Goal: Task Accomplishment & Management: Manage account settings

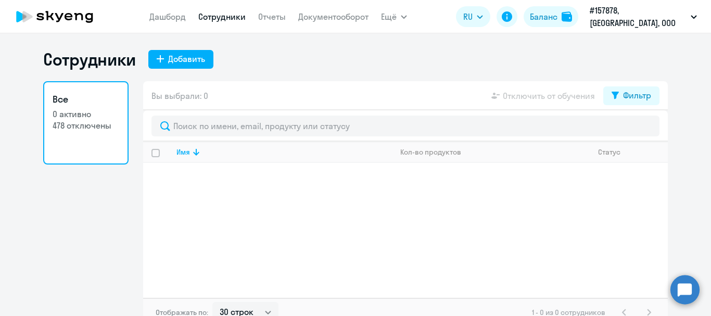
select select "30"
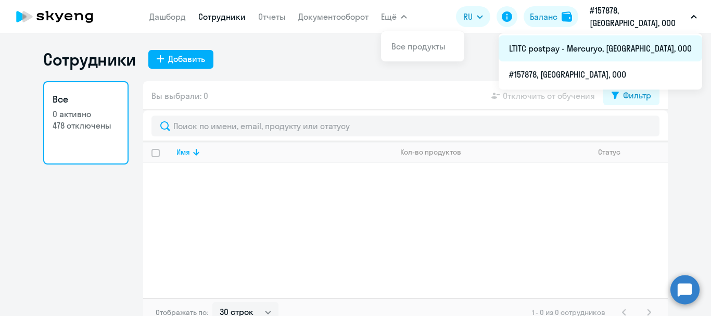
click at [616, 48] on li "LTITC postpay - Mercuryo, [GEOGRAPHIC_DATA], ООО" at bounding box center [601, 48] width 204 height 26
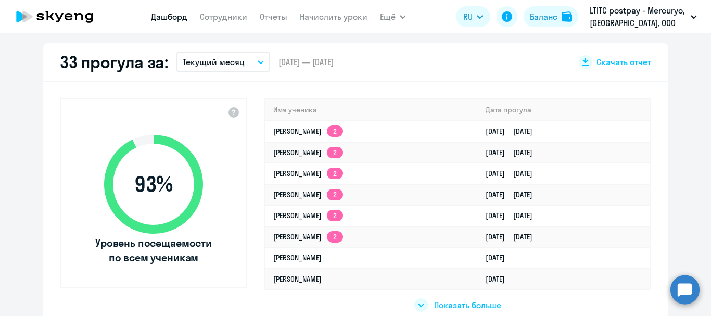
scroll to position [312, 0]
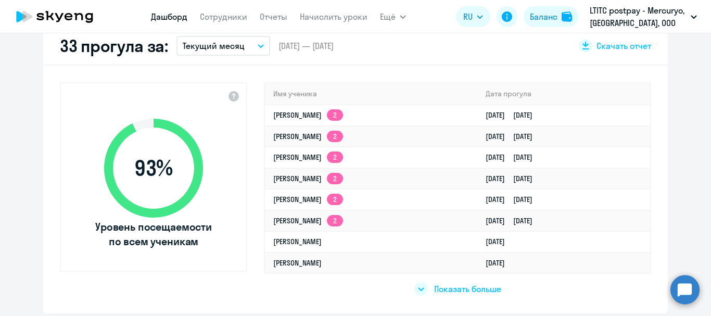
select select "30"
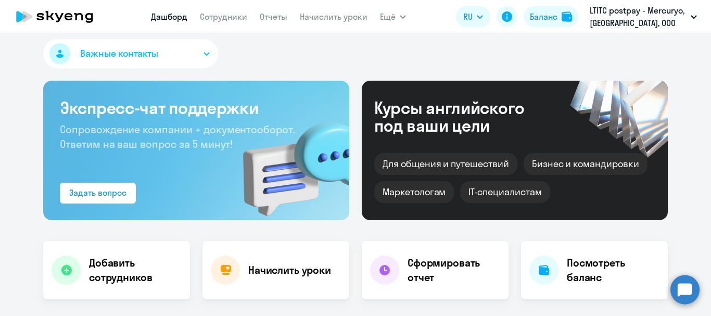
scroll to position [0, 0]
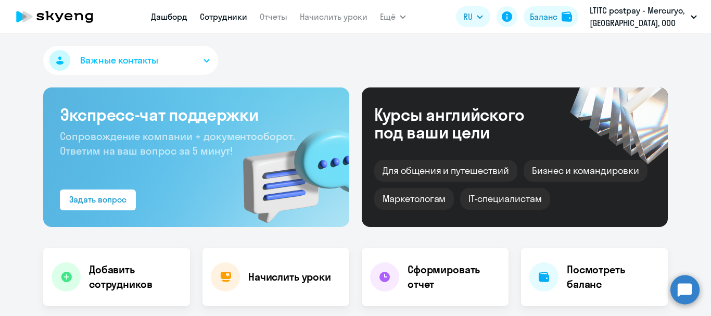
click at [224, 12] on link "Сотрудники" at bounding box center [223, 16] width 47 height 10
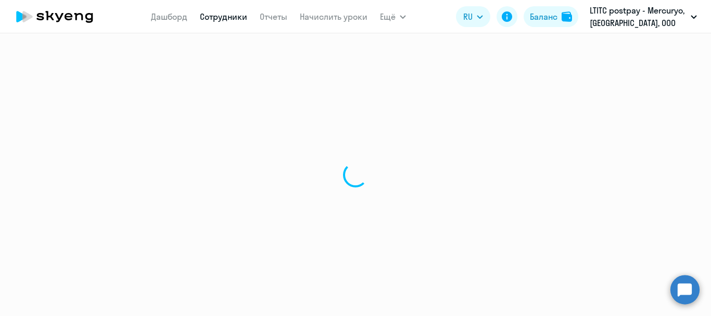
select select "30"
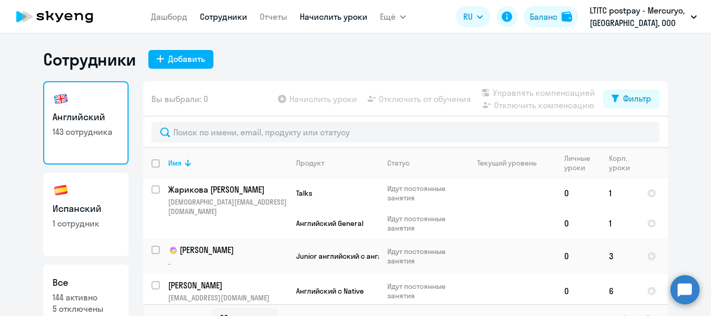
click at [323, 15] on link "Начислить уроки" at bounding box center [334, 16] width 68 height 10
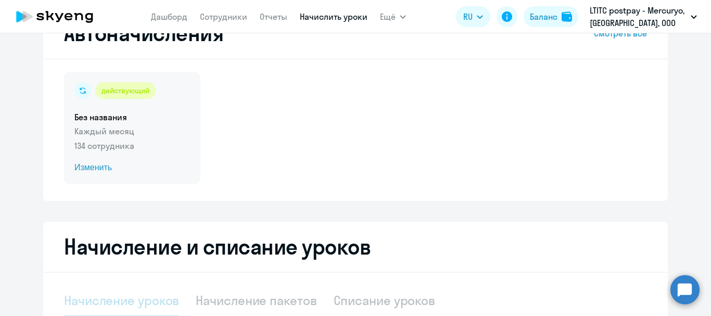
scroll to position [208, 0]
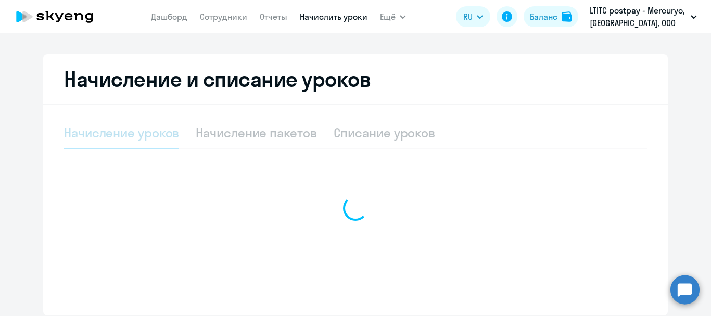
select select "10"
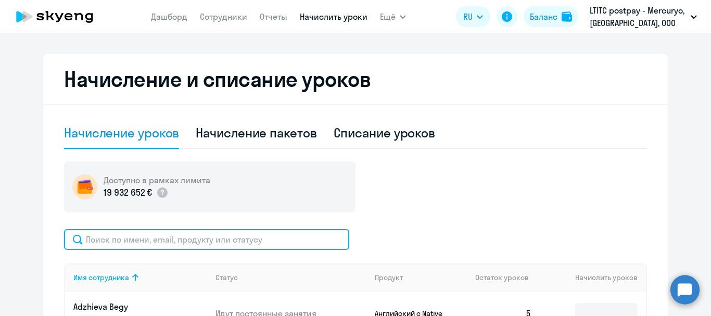
click at [161, 232] on input "text" at bounding box center [206, 239] width 285 height 21
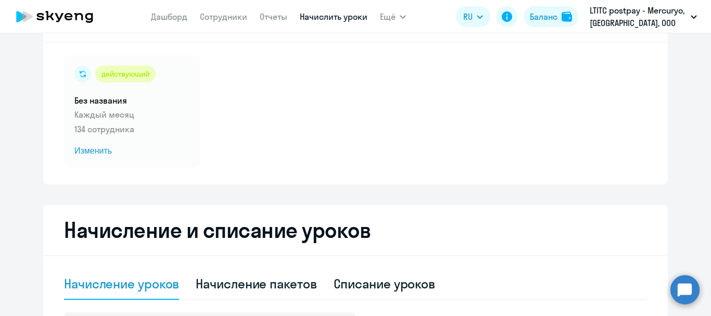
scroll to position [52, 0]
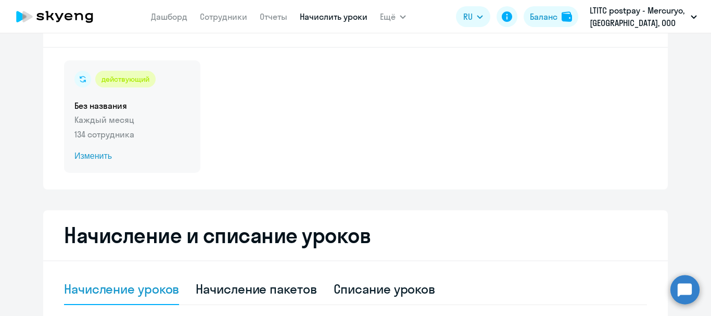
click at [89, 159] on span "Изменить" at bounding box center [132, 156] width 116 height 12
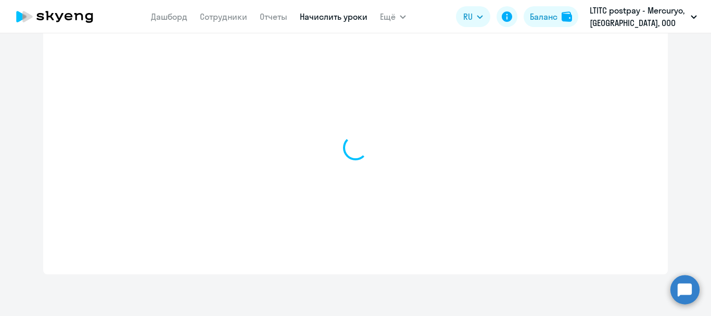
select select "10"
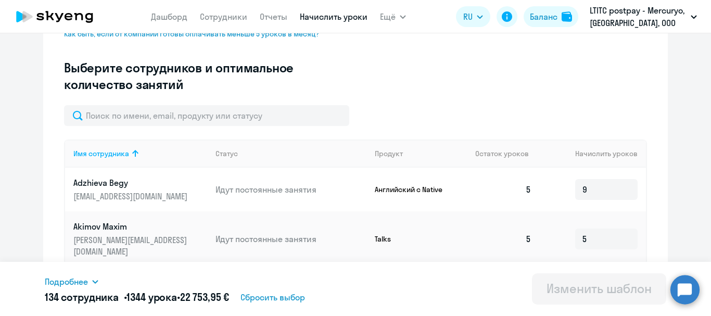
scroll to position [186, 0]
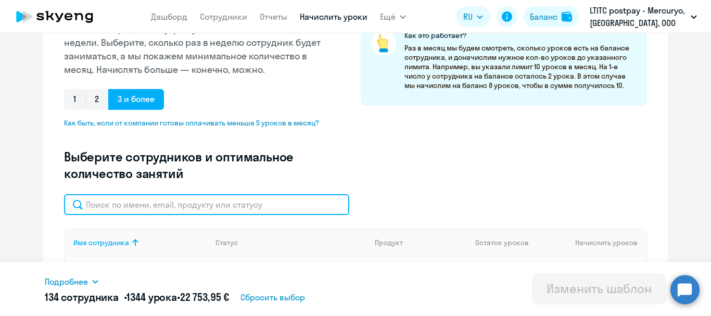
click at [273, 203] on input "text" at bounding box center [206, 204] width 285 height 21
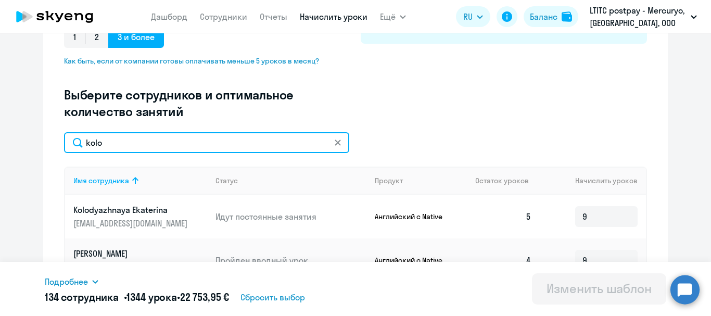
scroll to position [290, 0]
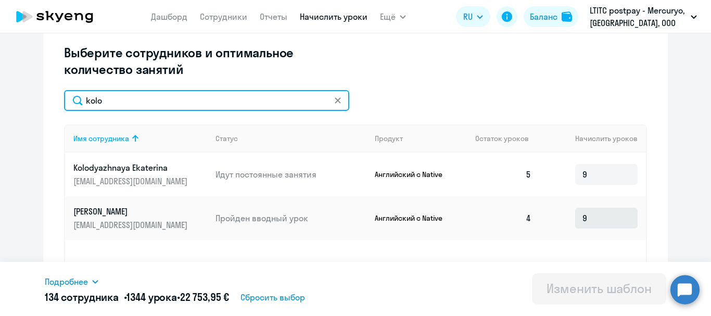
type input "kolo"
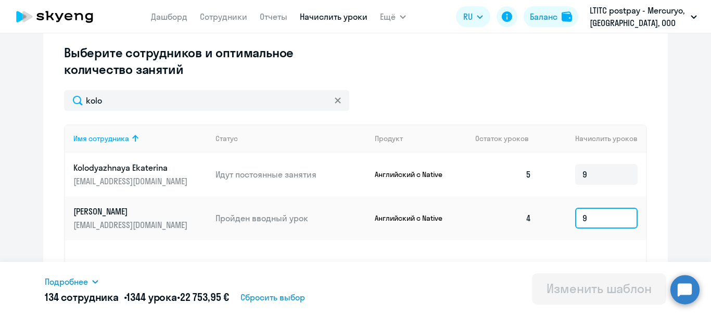
click at [619, 224] on input "9" at bounding box center [607, 218] width 62 height 21
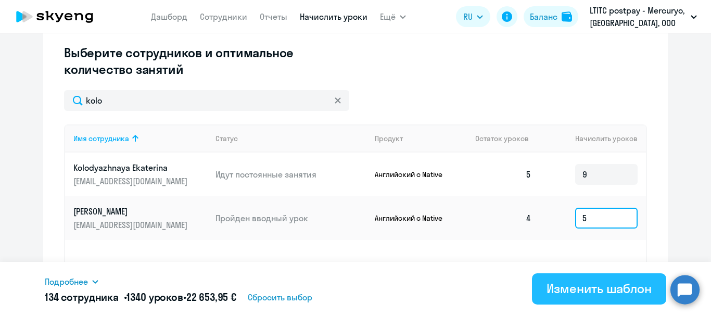
type input "5"
click at [606, 292] on div "Изменить шаблон" at bounding box center [599, 288] width 105 height 17
